Goal: Task Accomplishment & Management: Complete application form

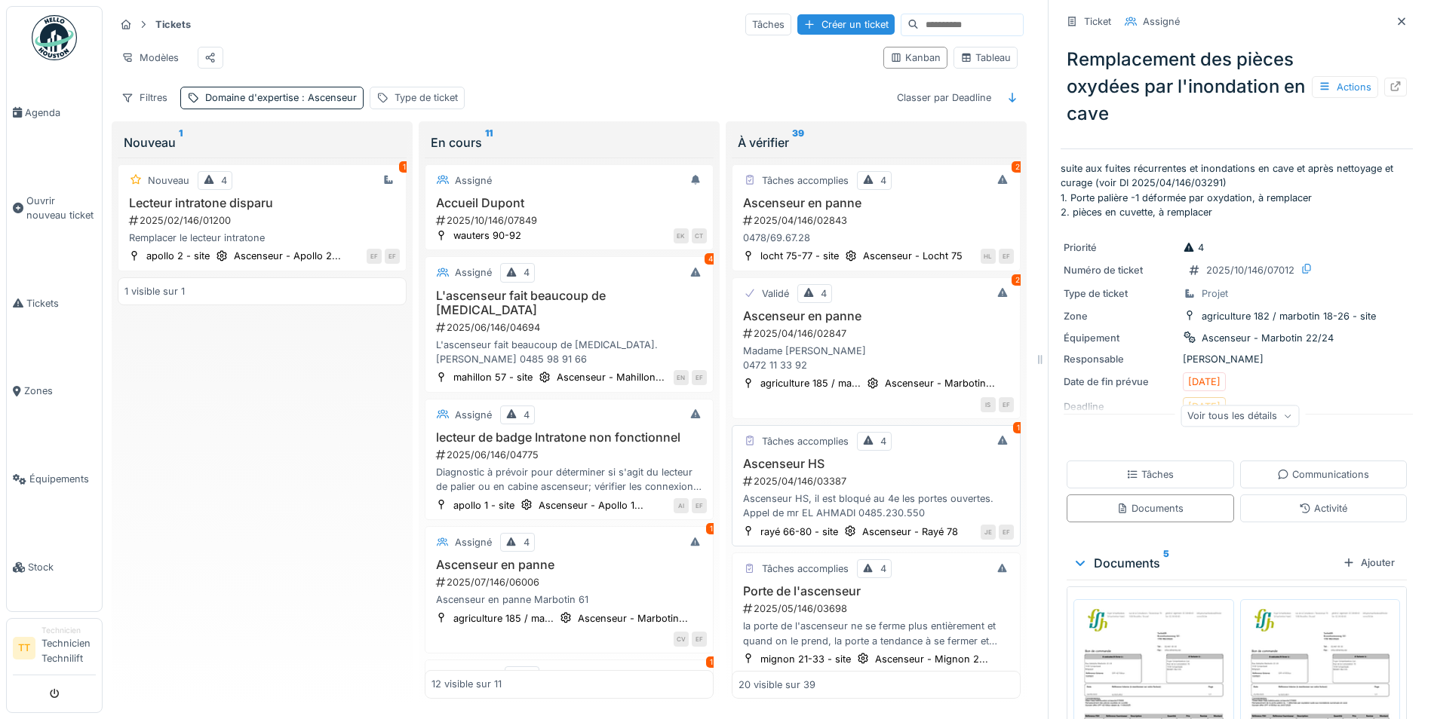
scroll to position [50, 0]
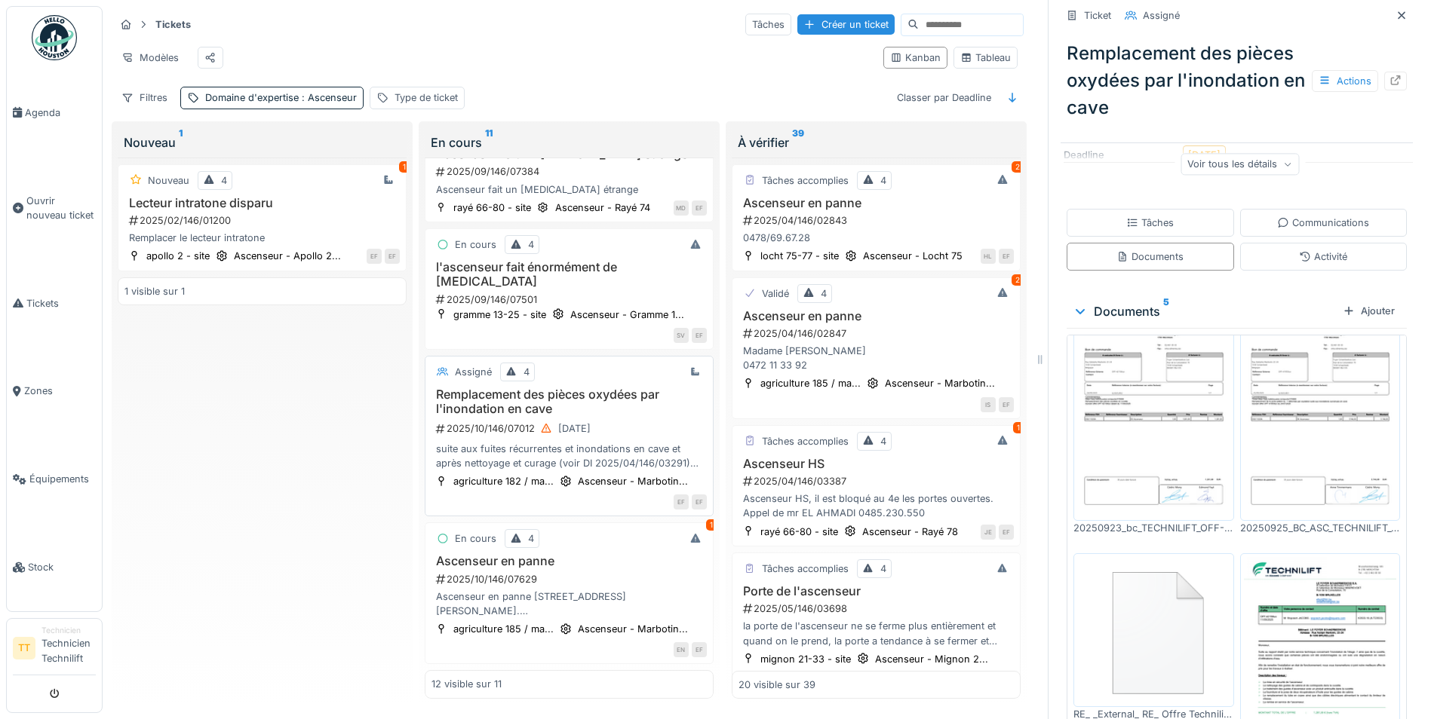
click at [592, 377] on div "Assigné 4 Remplacement des pièces oxydées par l'inondation en cave 2025/10/146/…" at bounding box center [569, 436] width 289 height 161
drag, startPoint x: 592, startPoint y: 377, endPoint x: 550, endPoint y: 389, distance: 43.9
click at [550, 389] on h3 "Remplacement des pièces oxydées par l'inondation en cave" at bounding box center [568, 402] width 275 height 29
click at [548, 389] on h3 "Remplacement des pièces oxydées par l'inondation en cave" at bounding box center [568, 402] width 275 height 29
click at [533, 356] on div "Assigné 4 Remplacement des pièces oxydées par l'inondation en cave 2025/10/146/…" at bounding box center [569, 436] width 289 height 161
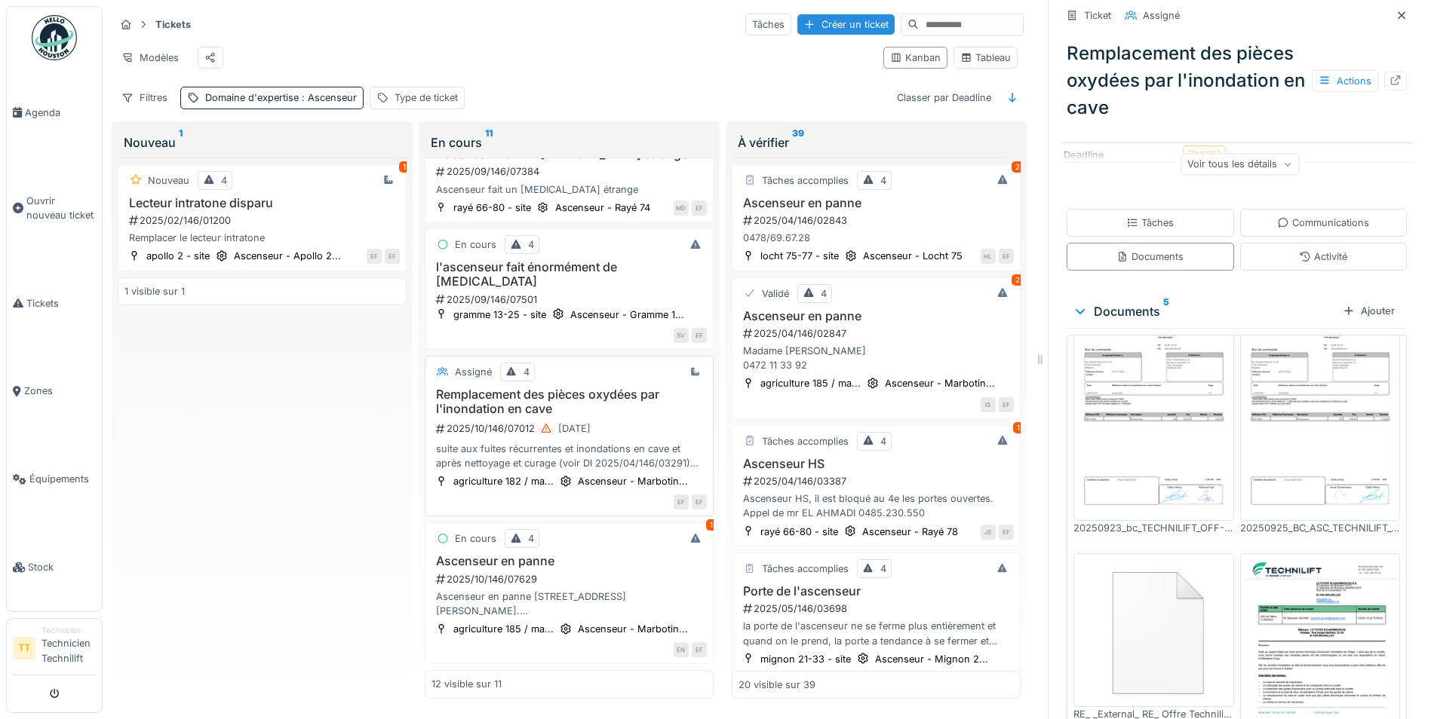
click at [536, 388] on h3 "Remplacement des pièces oxydées par l'inondation en cave" at bounding box center [568, 402] width 275 height 29
click at [509, 398] on h3 "Remplacement des pièces oxydées par l'inondation en cave" at bounding box center [568, 402] width 275 height 29
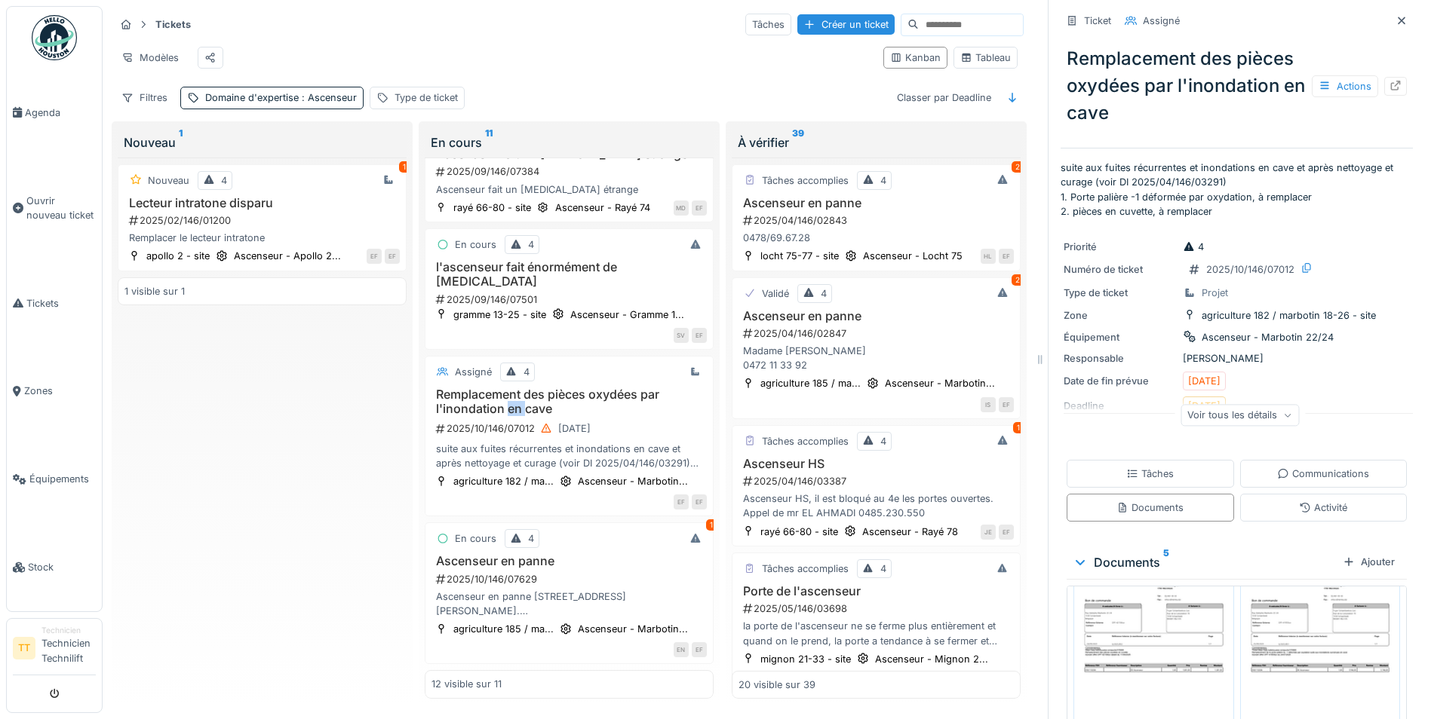
scroll to position [0, 0]
click at [1177, 504] on div "Documents" at bounding box center [1149, 509] width 167 height 28
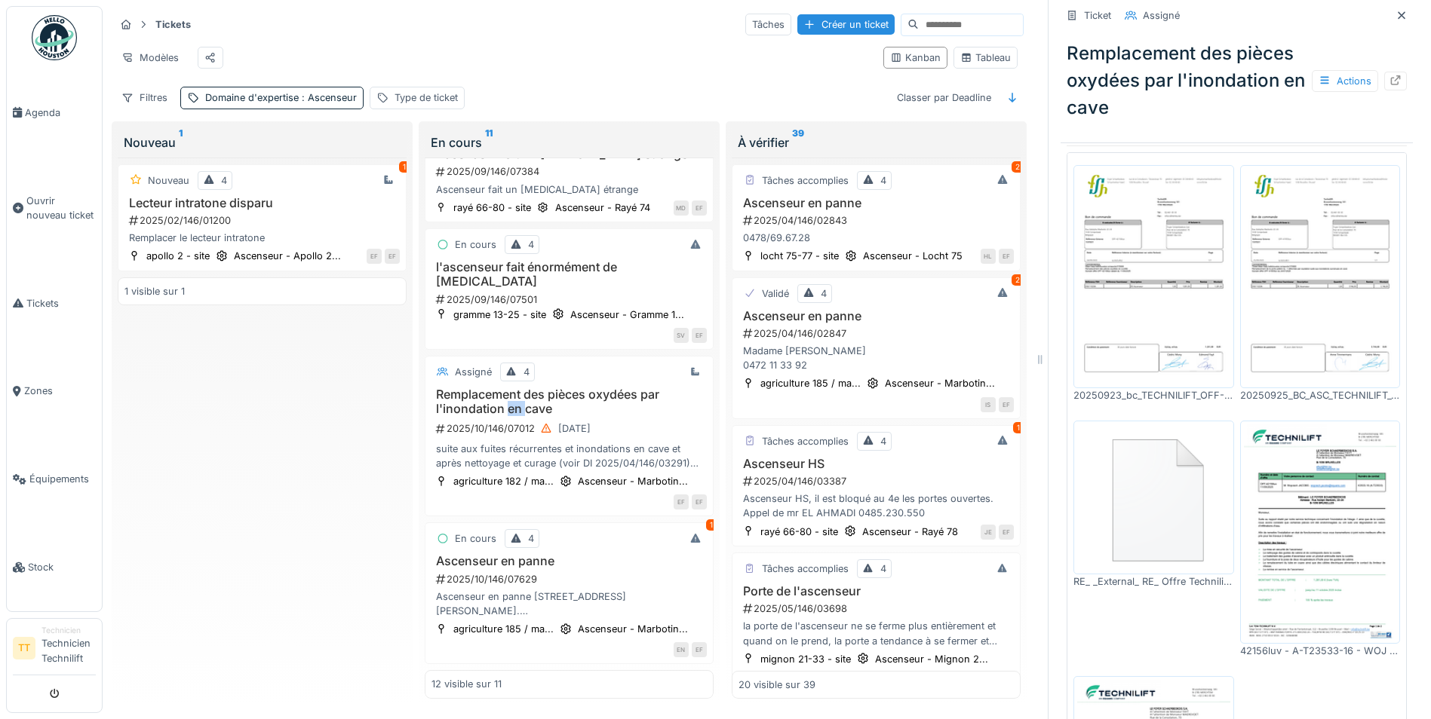
scroll to position [241, 0]
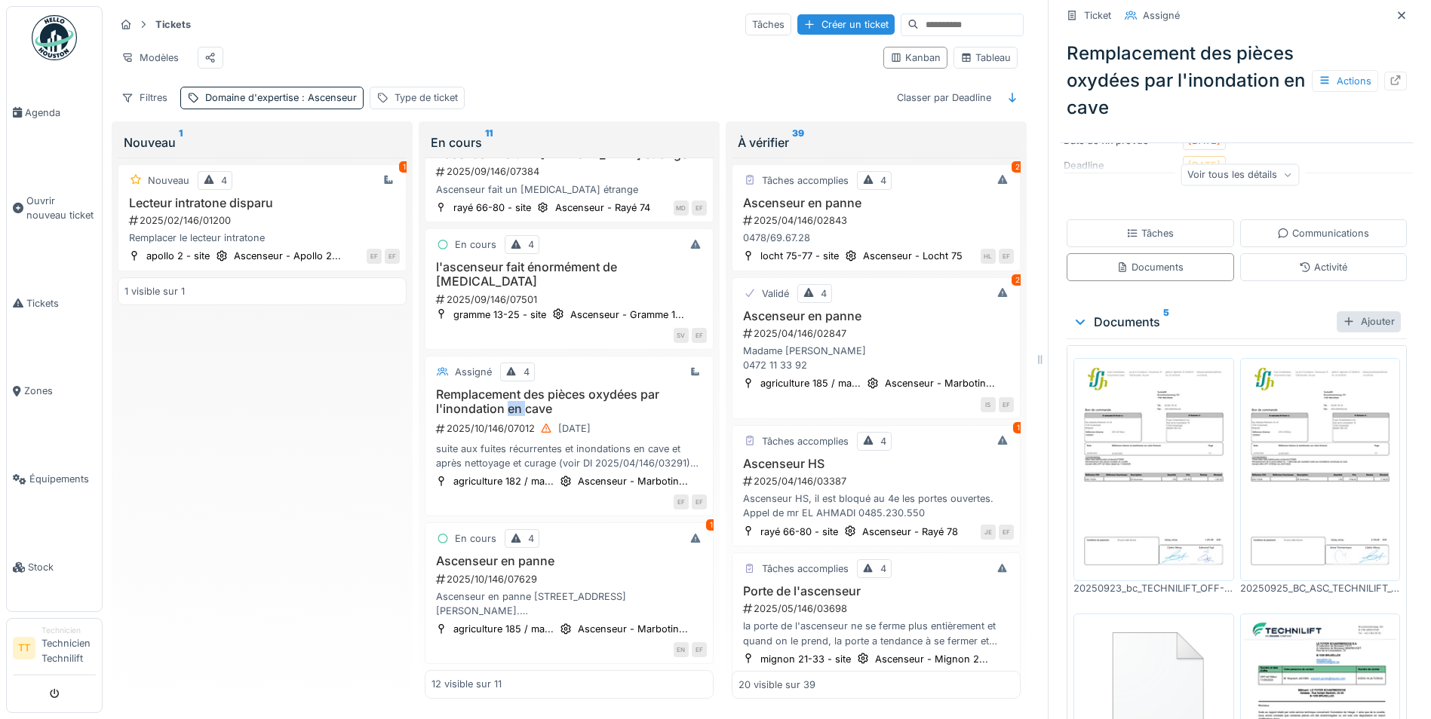
click at [1347, 314] on div "Ajouter" at bounding box center [1368, 321] width 64 height 20
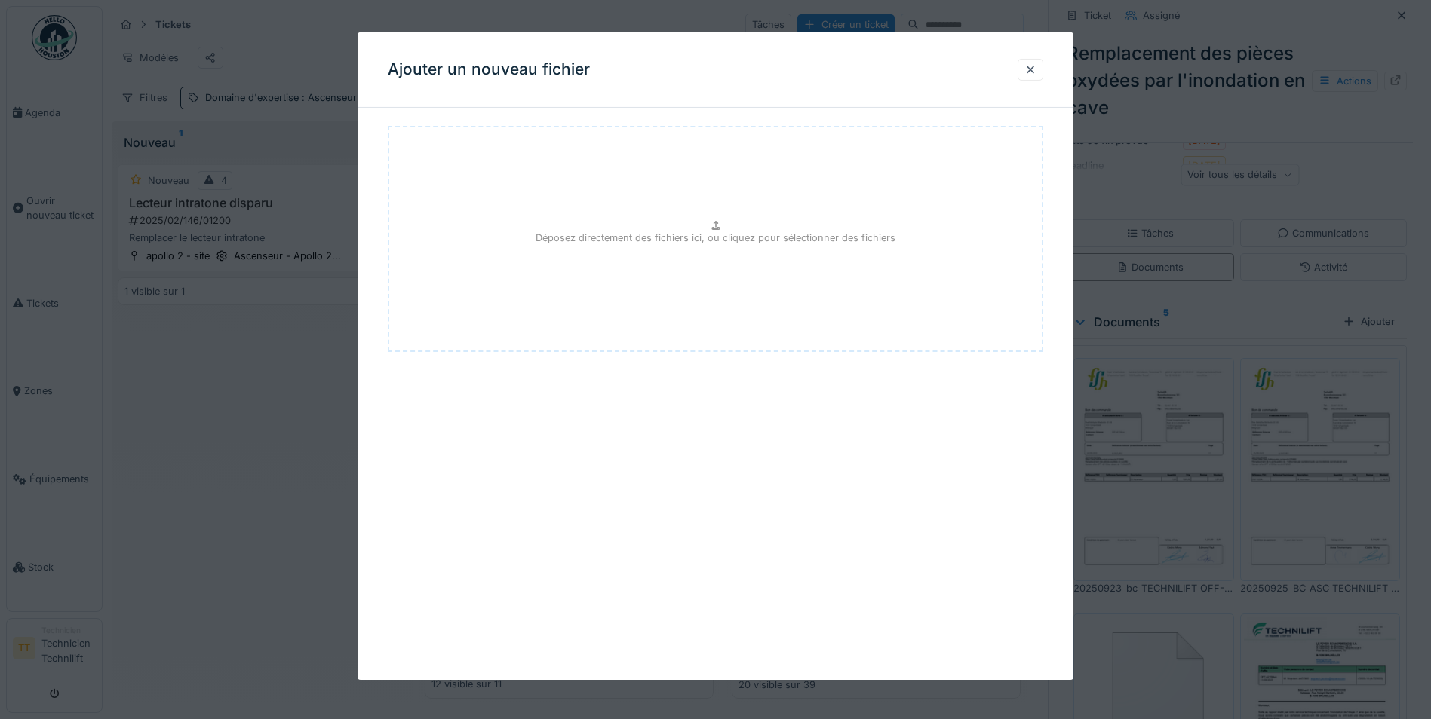
click at [741, 201] on div "Déposez directement des fichiers ici, ou cliquez pour sélectionner des fichiers" at bounding box center [715, 239] width 655 height 226
type input "**********"
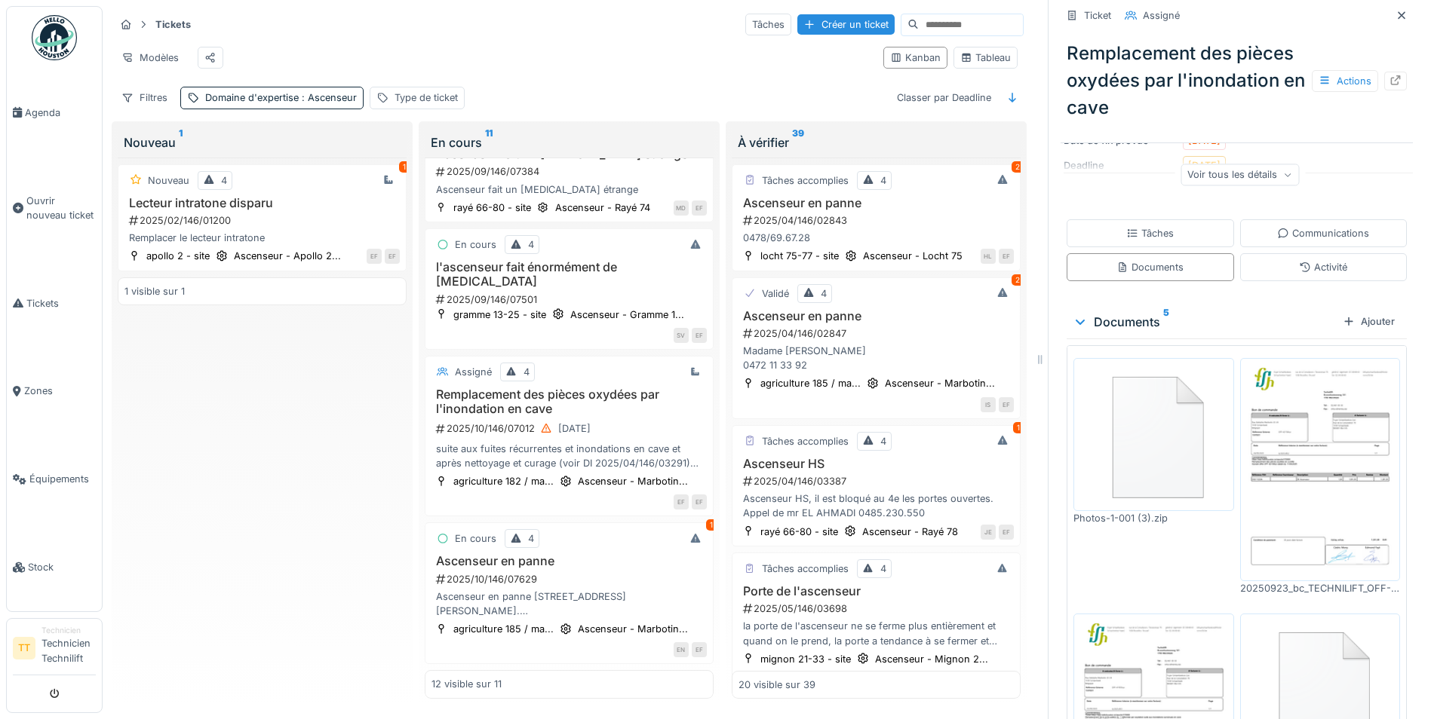
click at [1131, 440] on img at bounding box center [1153, 435] width 153 height 146
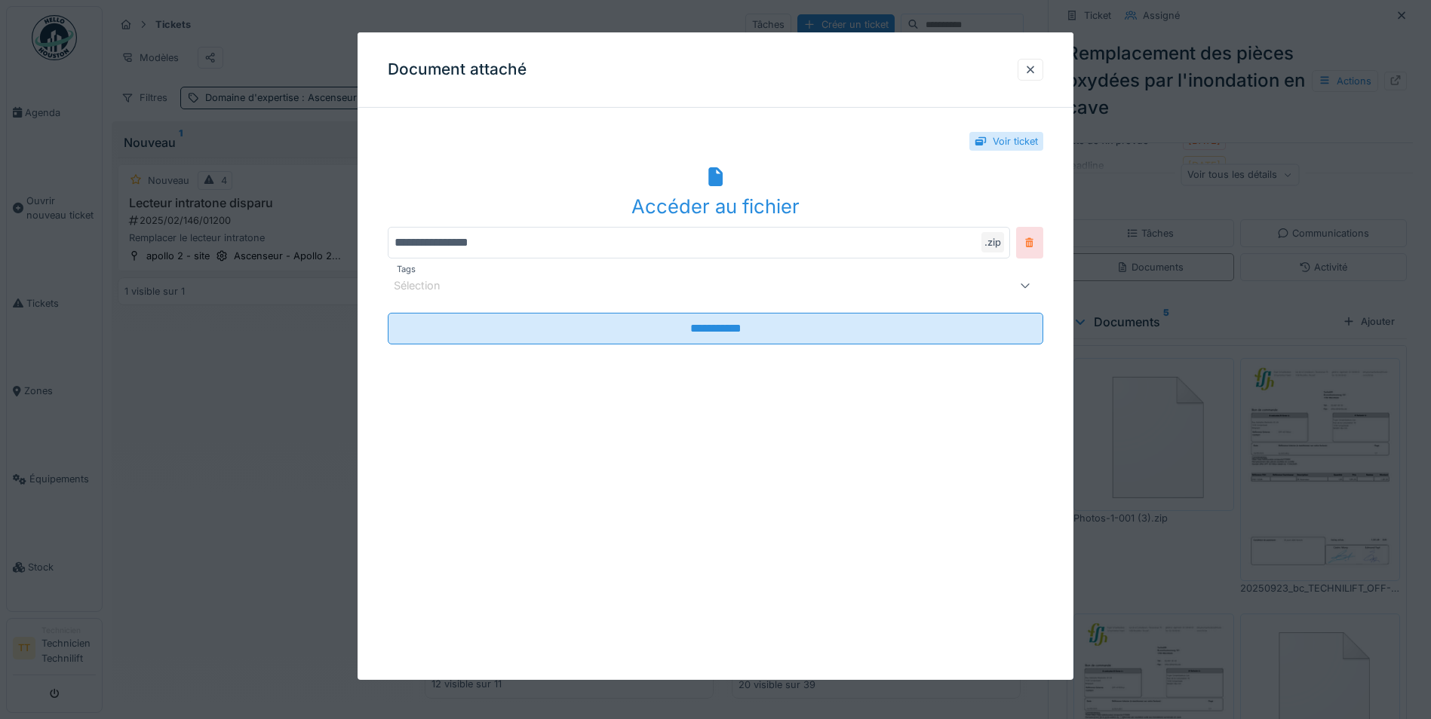
click at [1032, 238] on icon at bounding box center [1029, 243] width 12 height 10
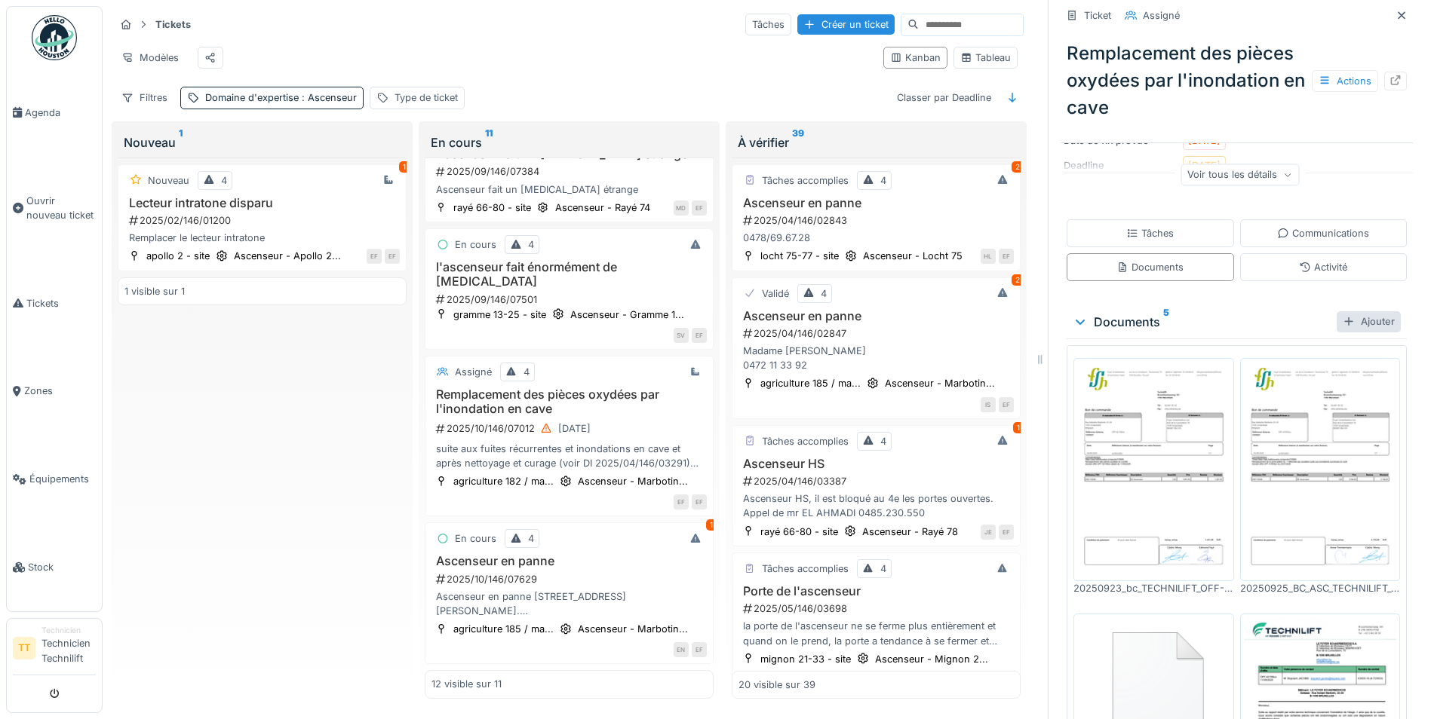
click at [1351, 322] on div "Ajouter" at bounding box center [1368, 321] width 64 height 20
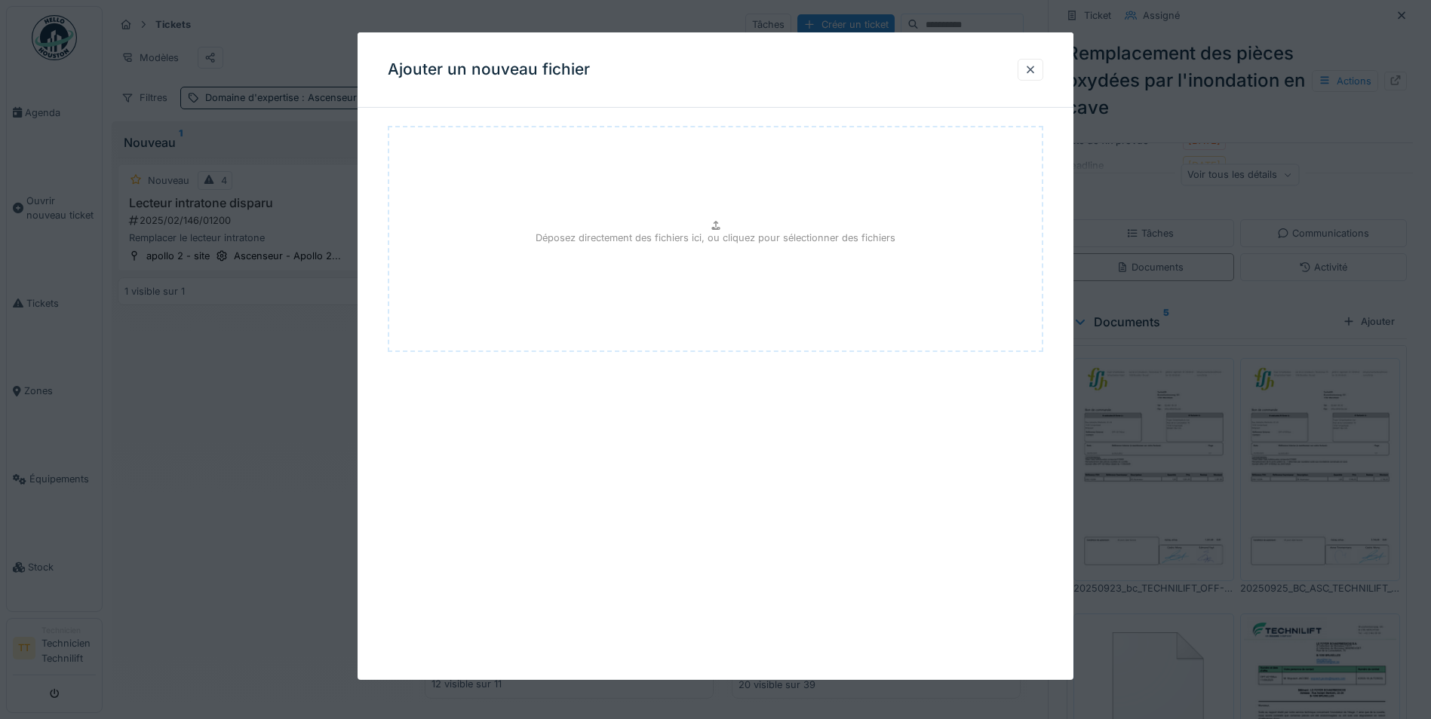
click at [698, 235] on p "Déposez directement des fichiers ici, ou cliquez pour sélectionner des fichiers" at bounding box center [715, 238] width 360 height 14
type input "**********"
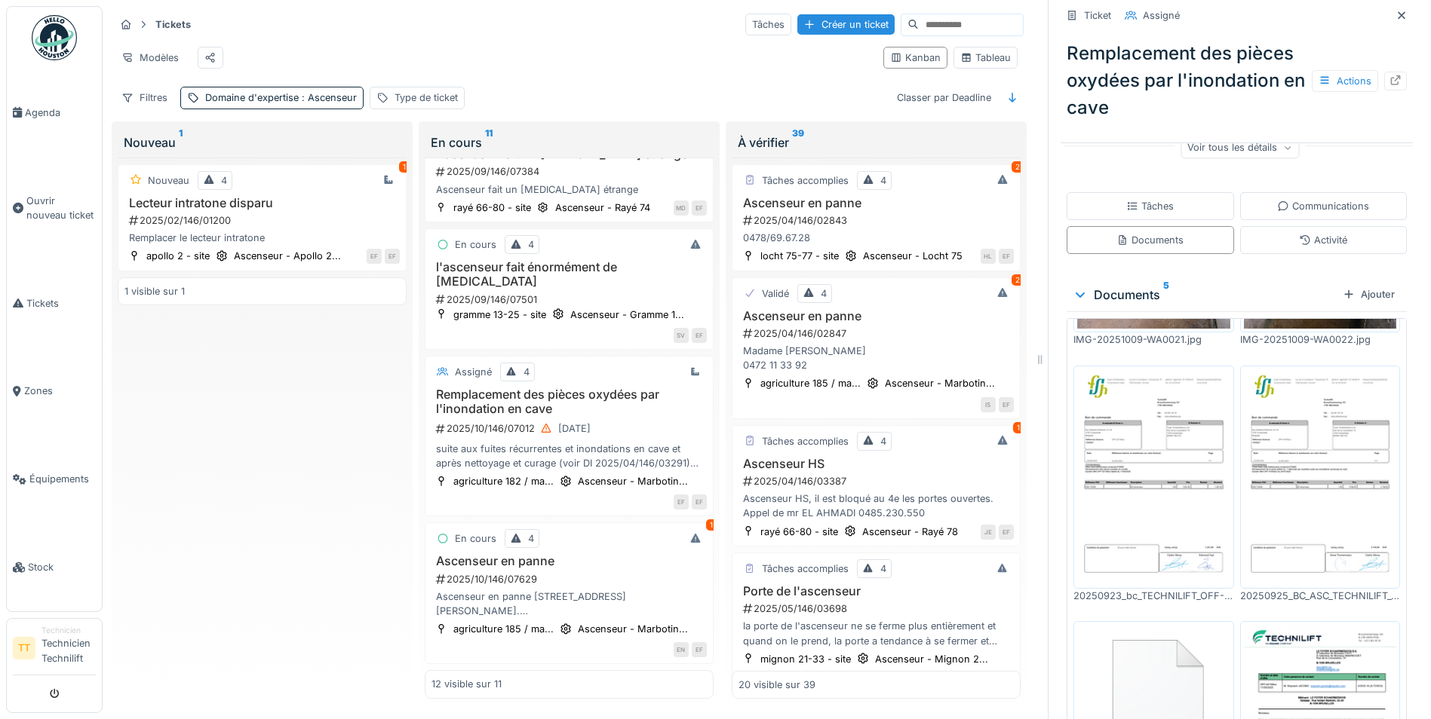
scroll to position [216, 0]
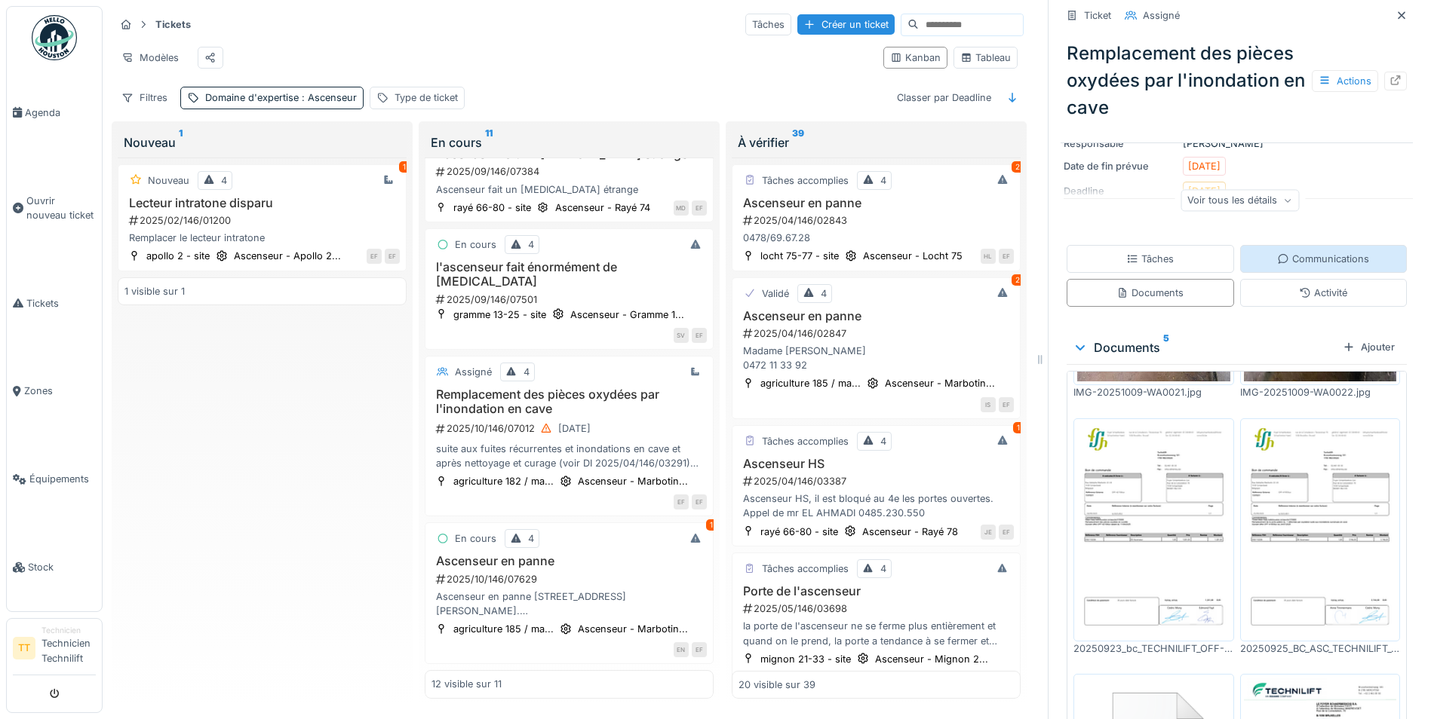
click at [1336, 254] on div "Communications" at bounding box center [1323, 259] width 92 height 14
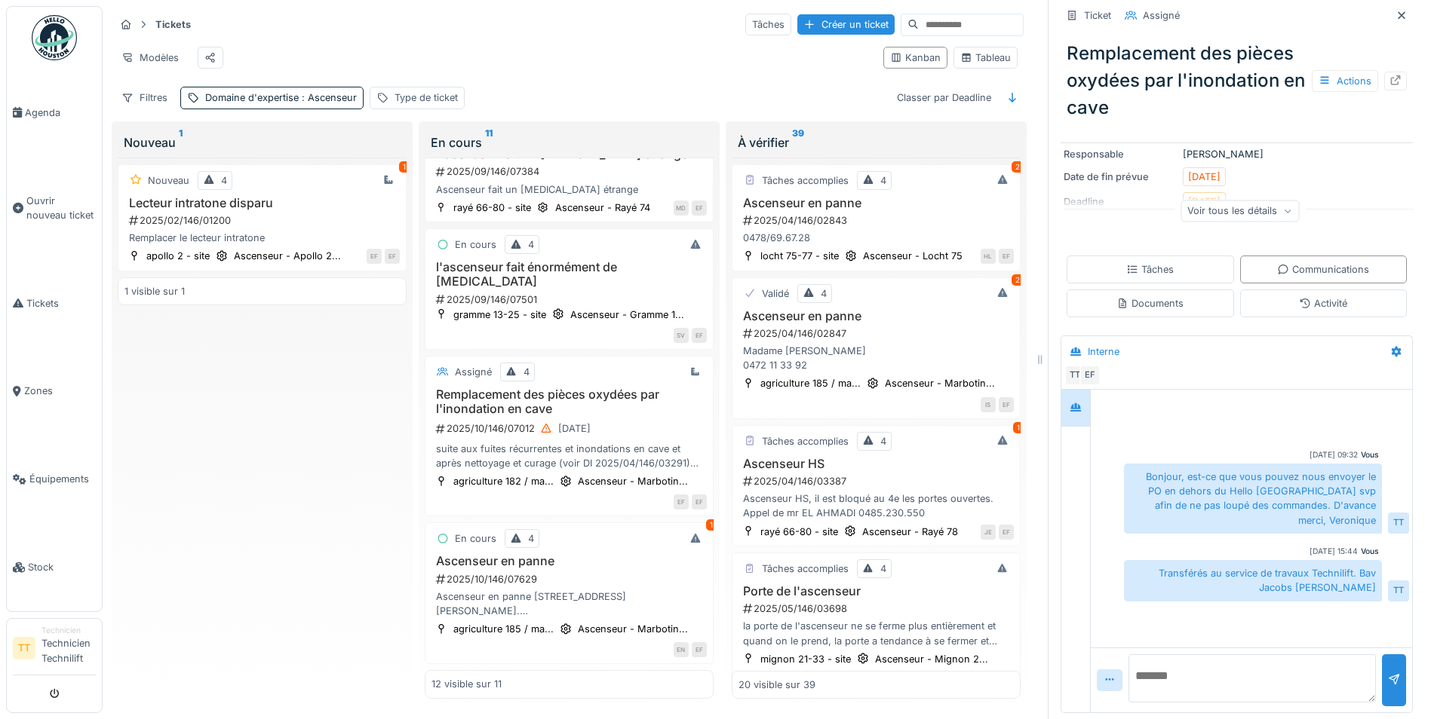
click at [1164, 679] on textarea at bounding box center [1251, 679] width 247 height 48
drag, startPoint x: 1236, startPoint y: 676, endPoint x: 1149, endPoint y: 684, distance: 87.8
click at [1149, 684] on textarea "**********" at bounding box center [1251, 679] width 247 height 48
drag, startPoint x: 1311, startPoint y: 682, endPoint x: 1112, endPoint y: 680, distance: 199.1
click at [1112, 680] on div "**********" at bounding box center [1251, 680] width 321 height 65
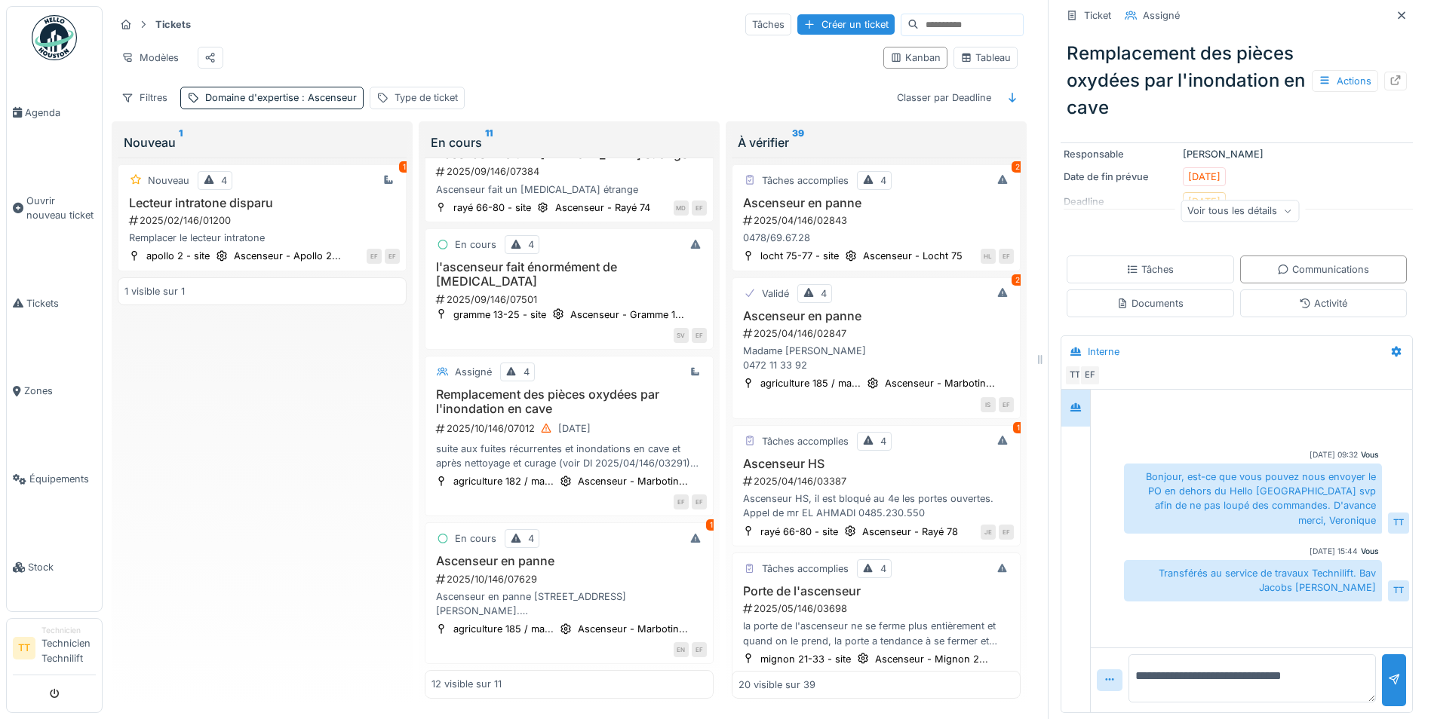
paste textarea
type textarea "**********"
click at [1382, 693] on div at bounding box center [1394, 681] width 24 height 52
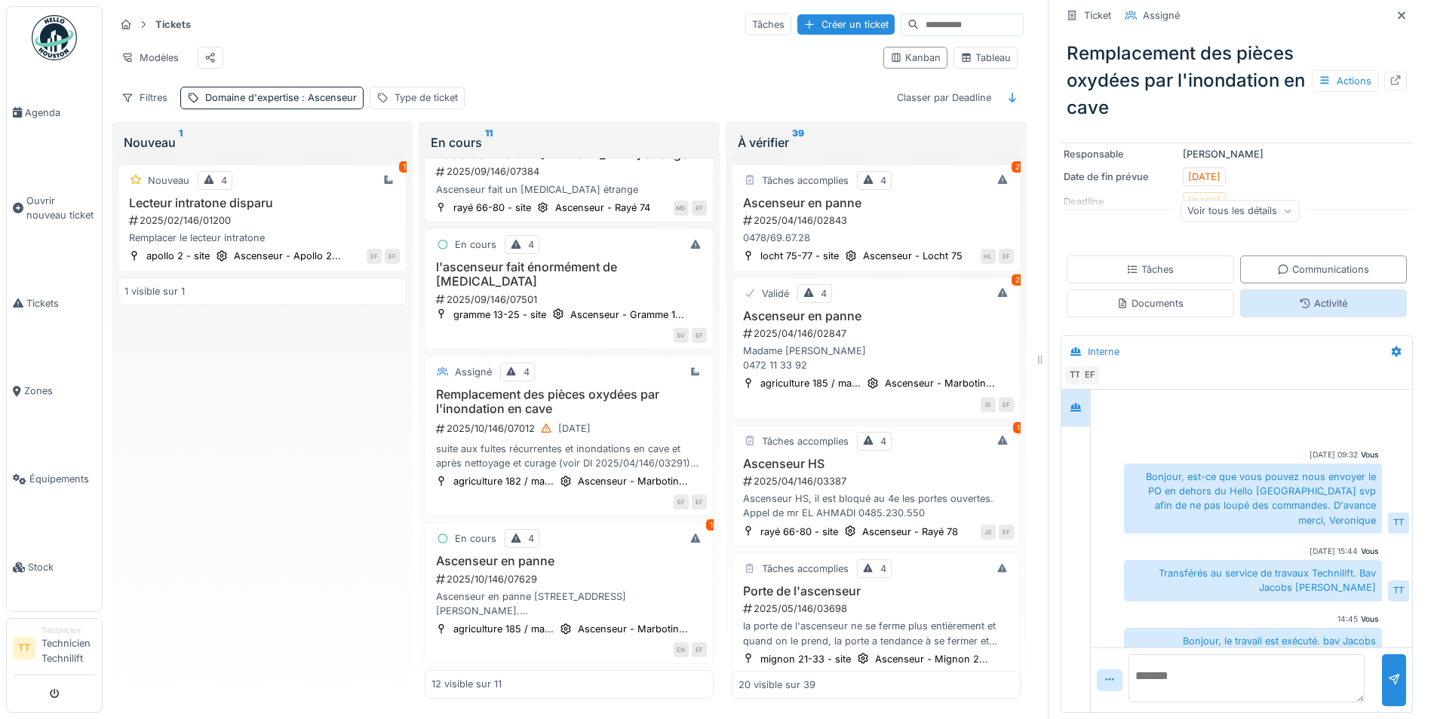
click at [1275, 294] on div "Activité" at bounding box center [1323, 304] width 167 height 28
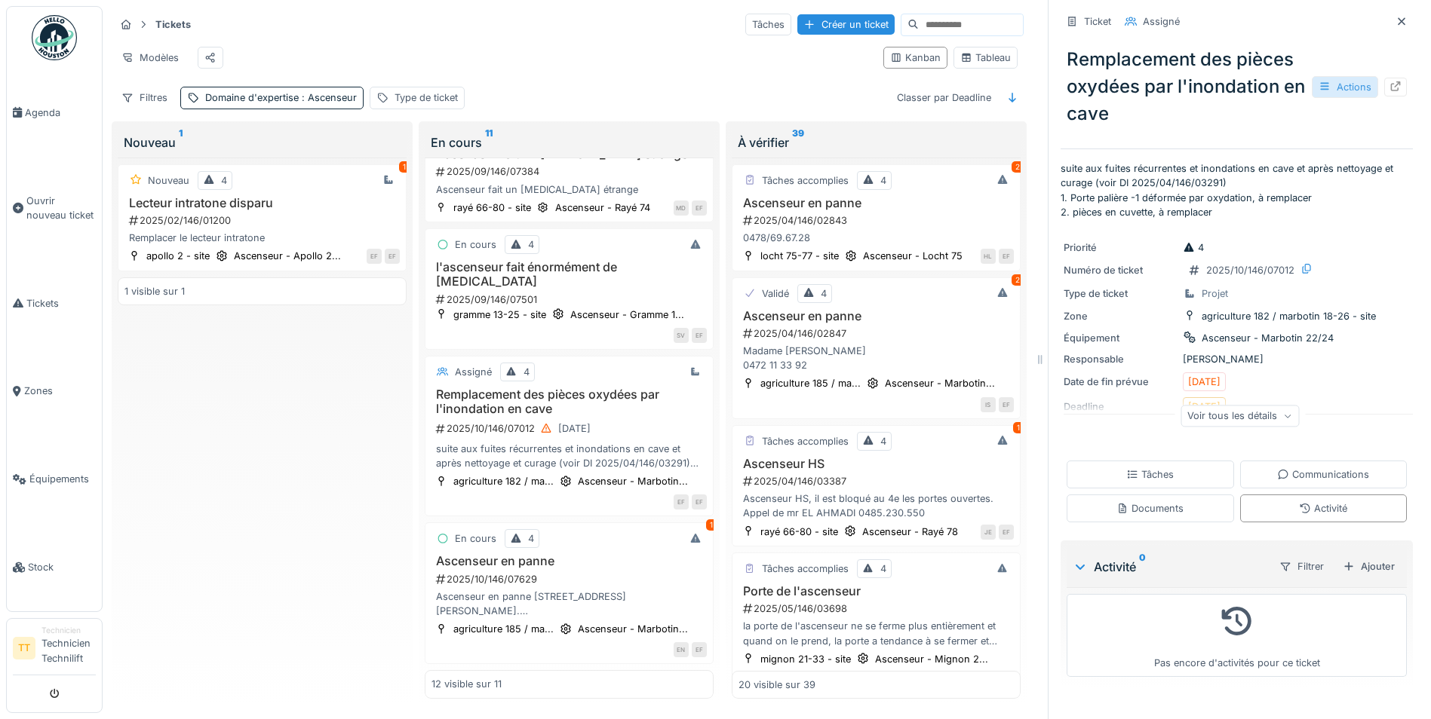
click at [1333, 77] on div "Actions" at bounding box center [1344, 87] width 66 height 22
click at [1163, 502] on div "Documents" at bounding box center [1149, 509] width 67 height 14
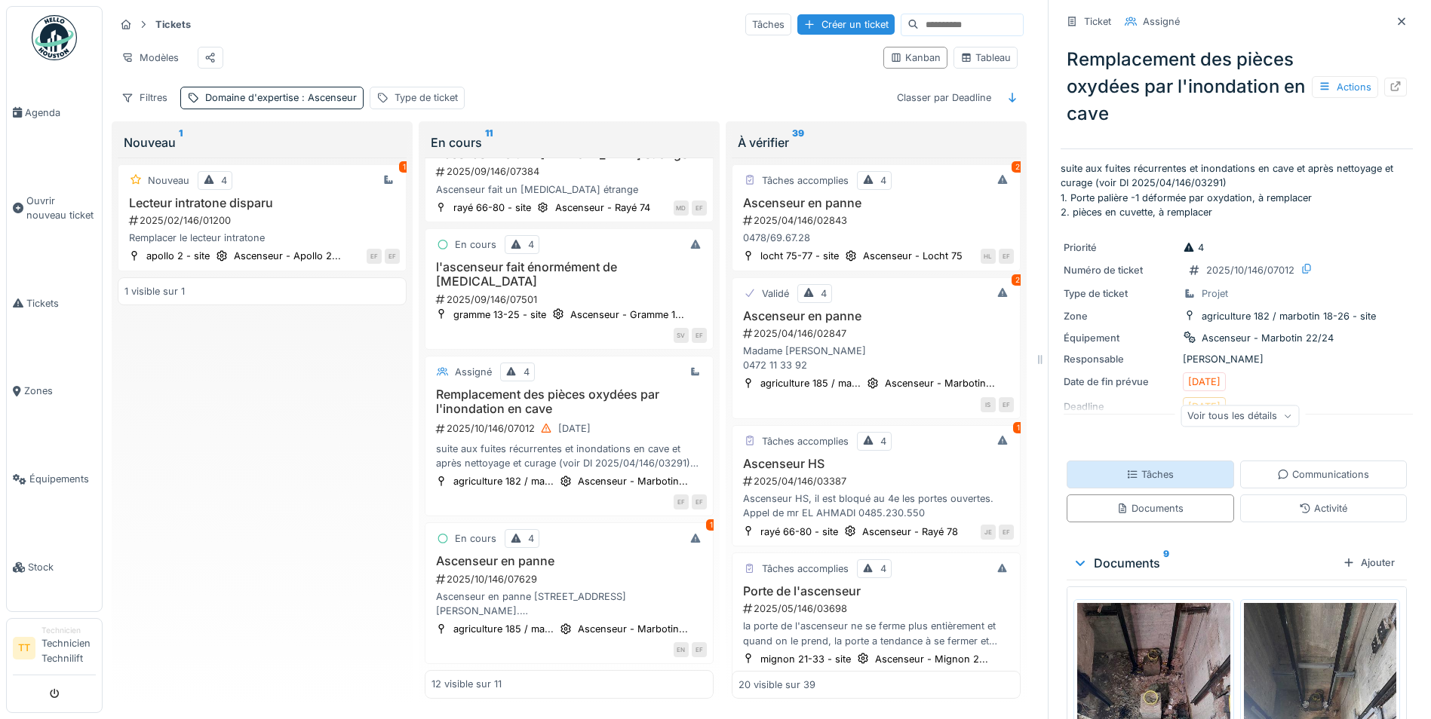
click at [1161, 467] on div "Tâches" at bounding box center [1149, 475] width 167 height 28
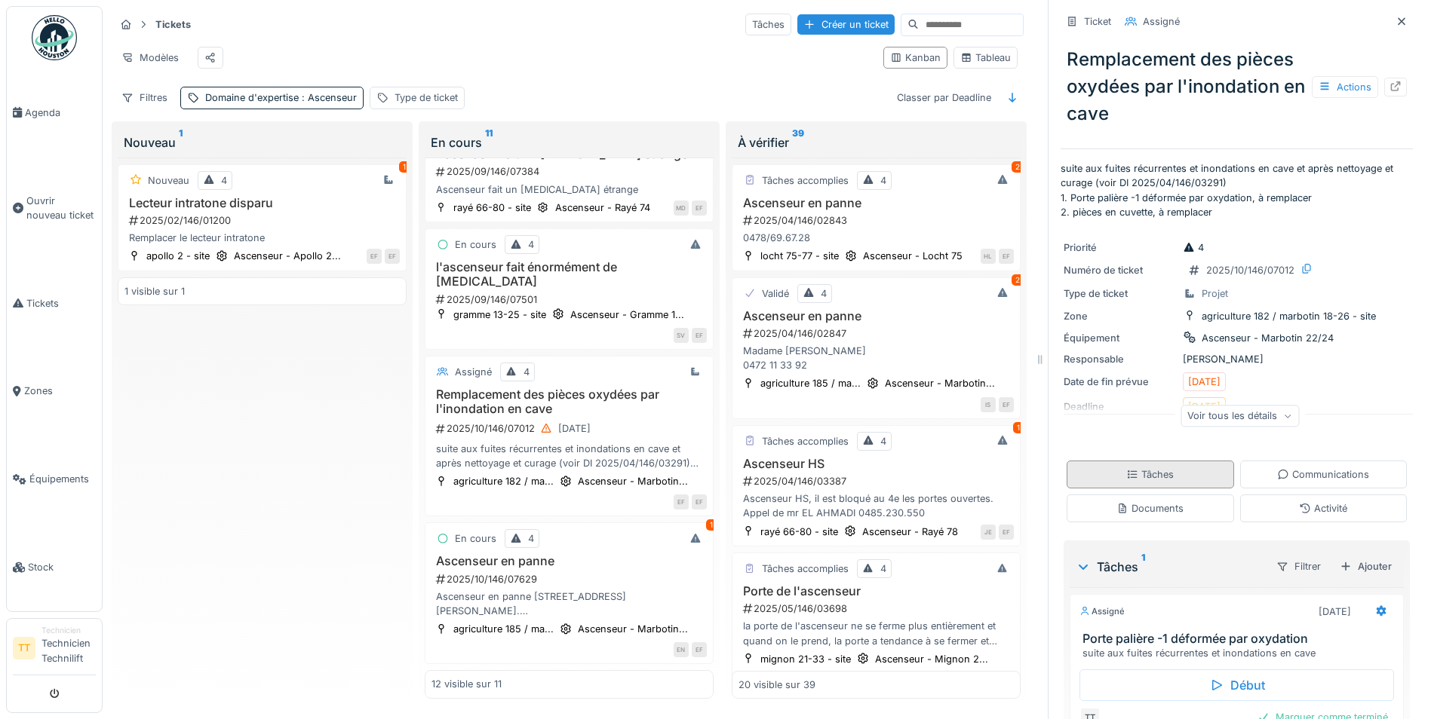
scroll to position [92, 0]
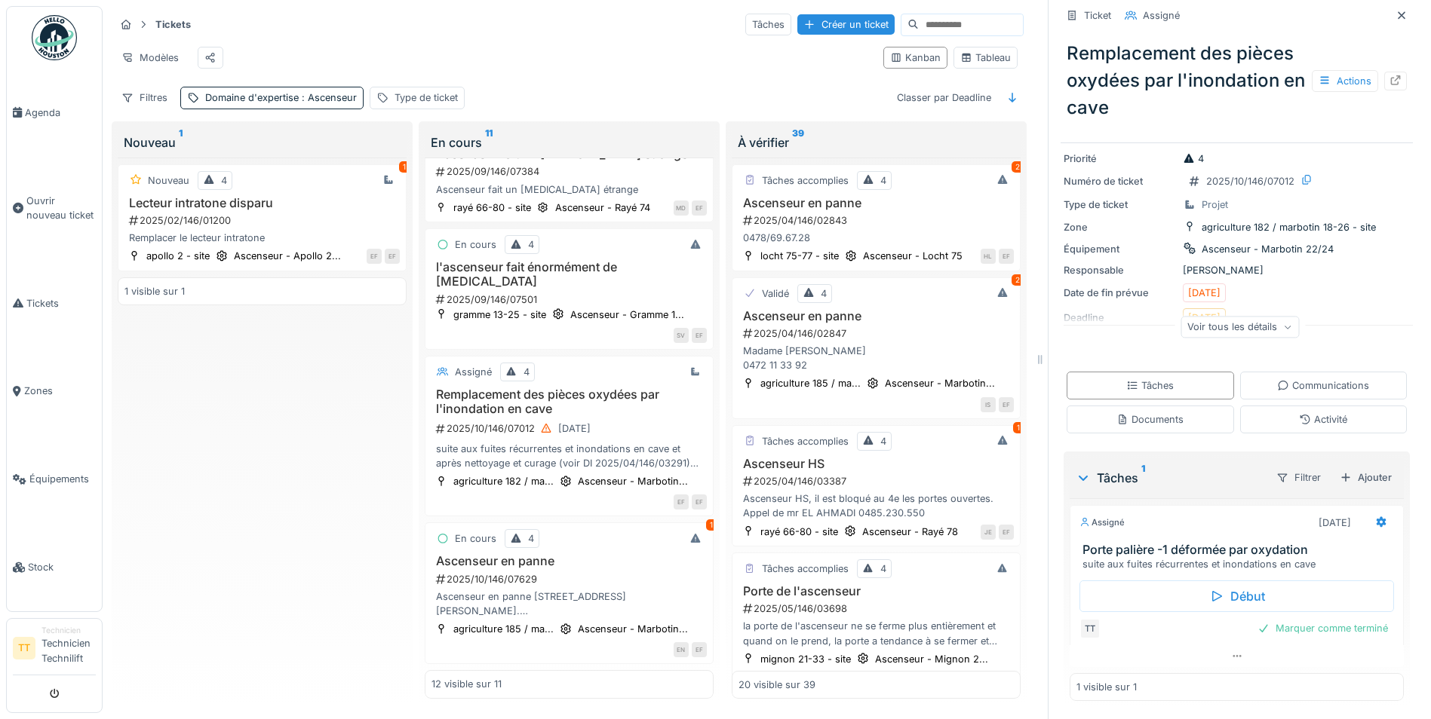
click at [1274, 615] on div "Début TT Marquer comme terminé" at bounding box center [1236, 609] width 334 height 74
click at [1286, 631] on div "Marquer comme terminé" at bounding box center [1322, 628] width 143 height 20
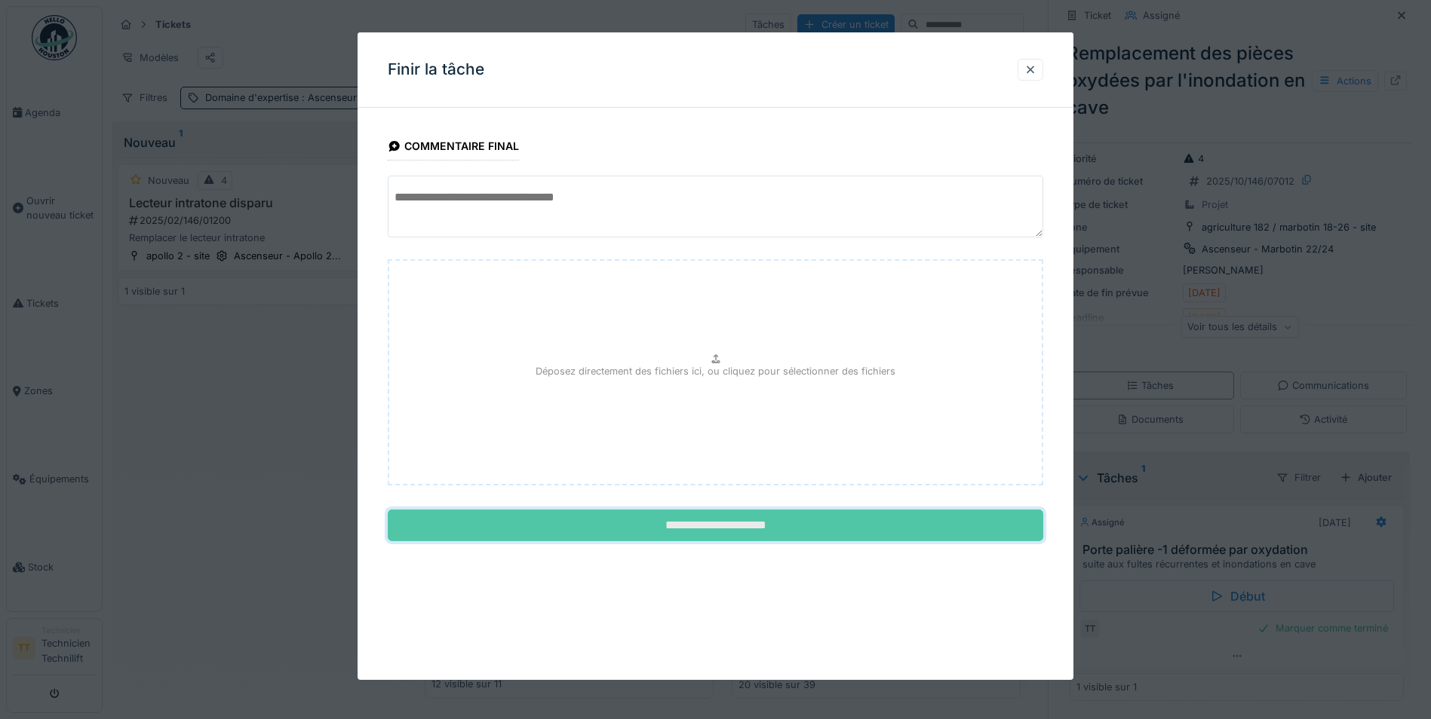
click at [909, 538] on input "**********" at bounding box center [715, 526] width 655 height 32
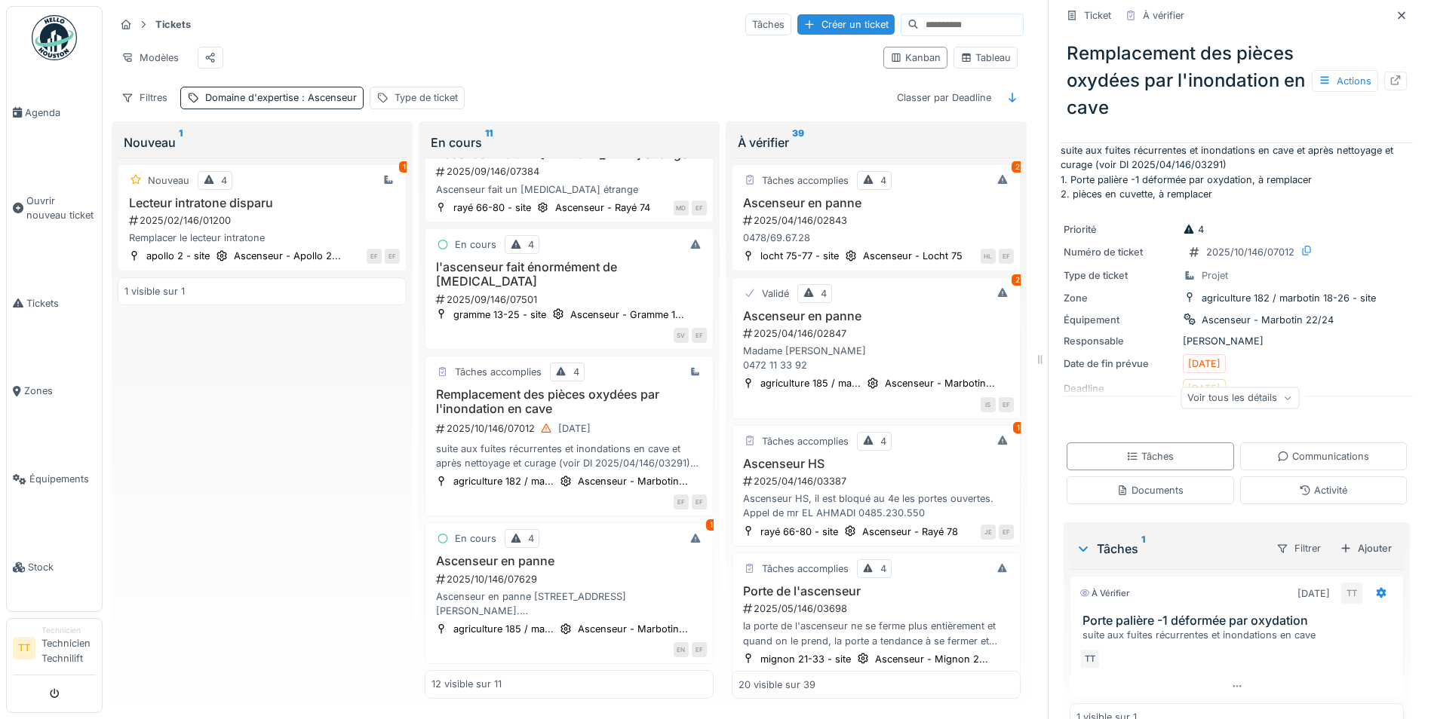
scroll to position [0, 0]
